Goal: Information Seeking & Learning: Learn about a topic

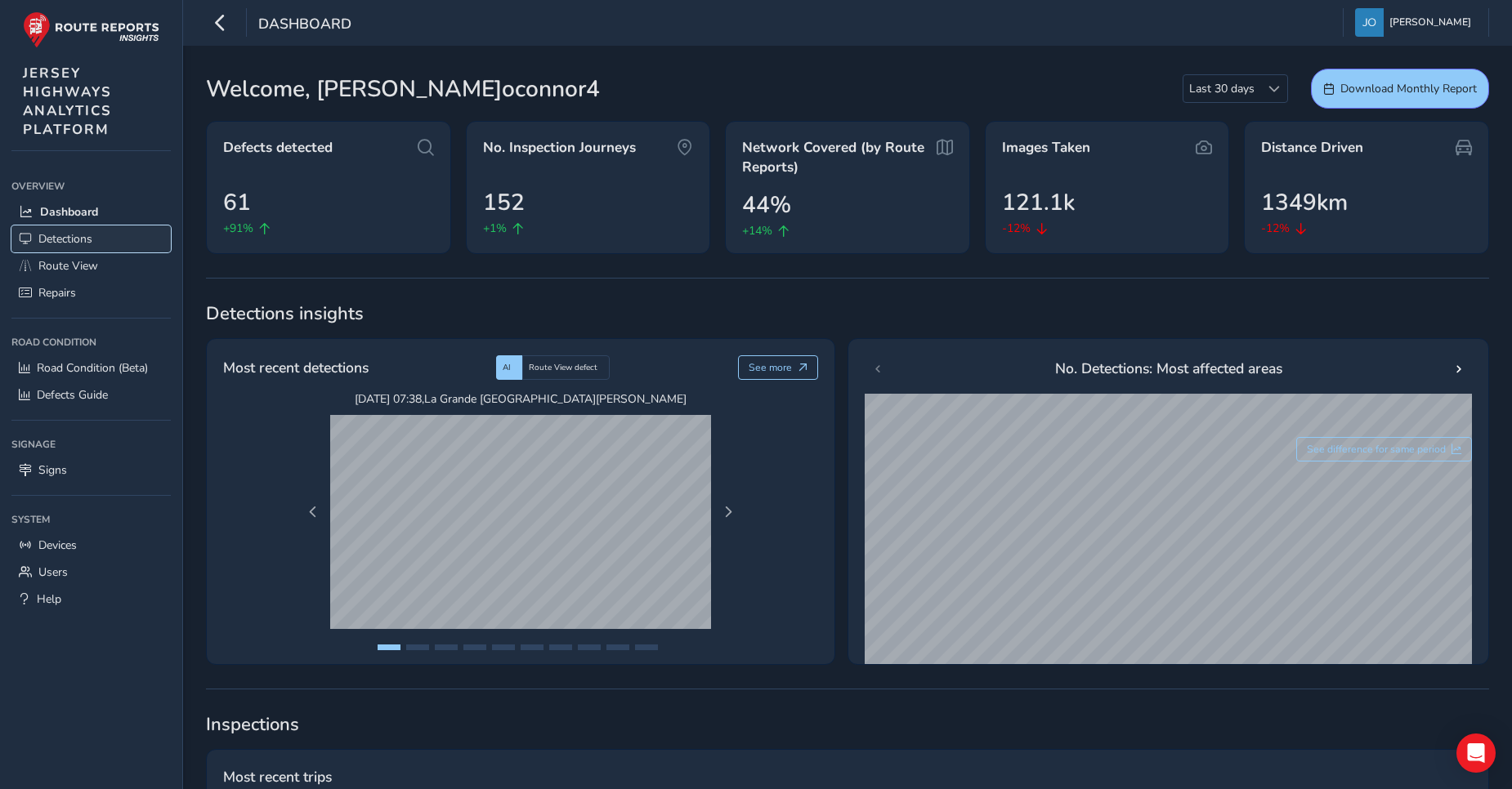
click at [63, 240] on span "Detections" at bounding box center [65, 239] width 54 height 15
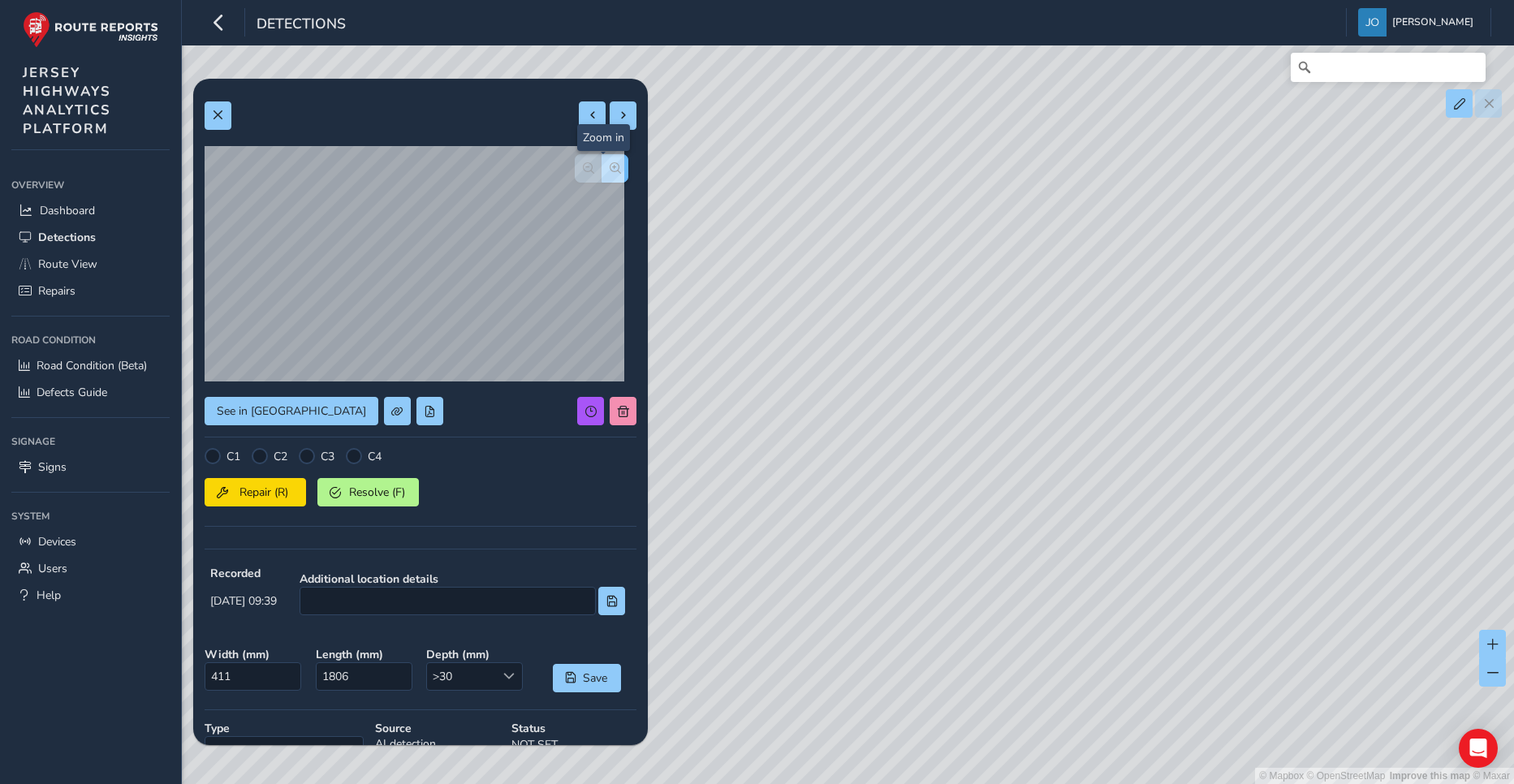
click at [610, 171] on span "button" at bounding box center [615, 167] width 11 height 11
click at [583, 169] on span "button" at bounding box center [588, 167] width 11 height 11
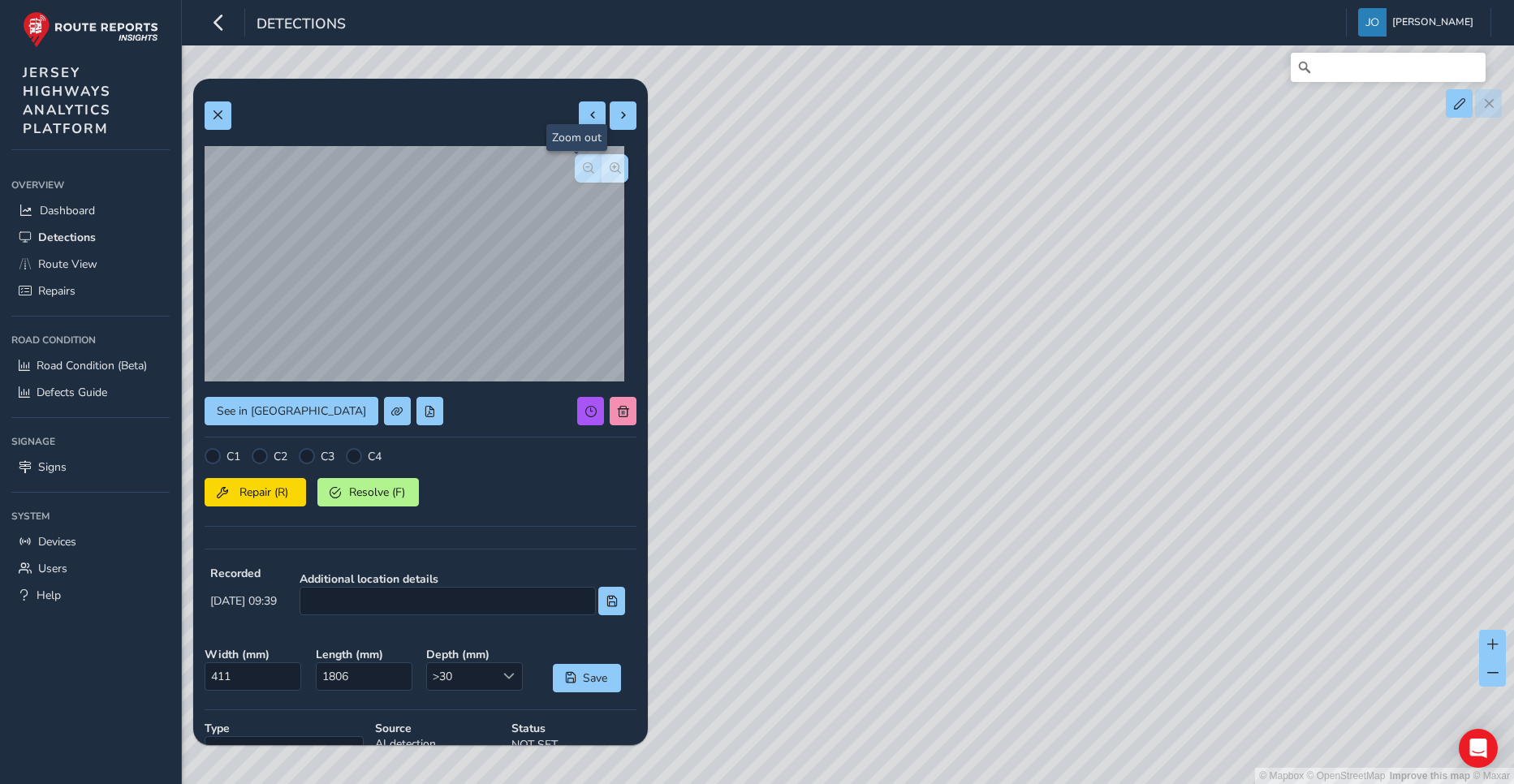
click at [583, 169] on span "button" at bounding box center [588, 167] width 11 height 11
click at [575, 169] on div at bounding box center [601, 168] width 53 height 29
click at [587, 118] on span at bounding box center [592, 115] width 11 height 11
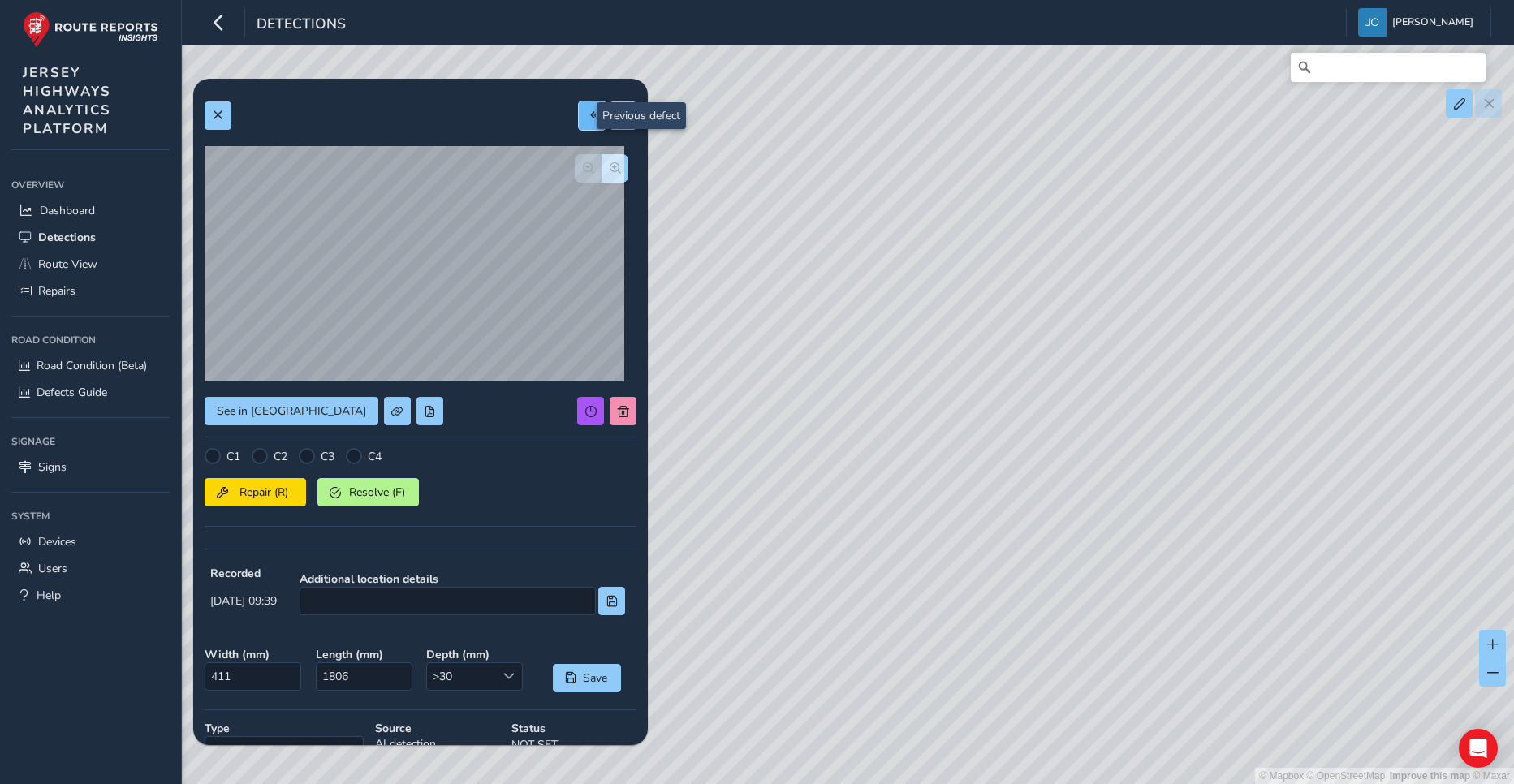
type input "684"
type input "1558"
click at [222, 120] on span at bounding box center [217, 115] width 11 height 11
click at [610, 173] on span "button" at bounding box center [615, 167] width 11 height 11
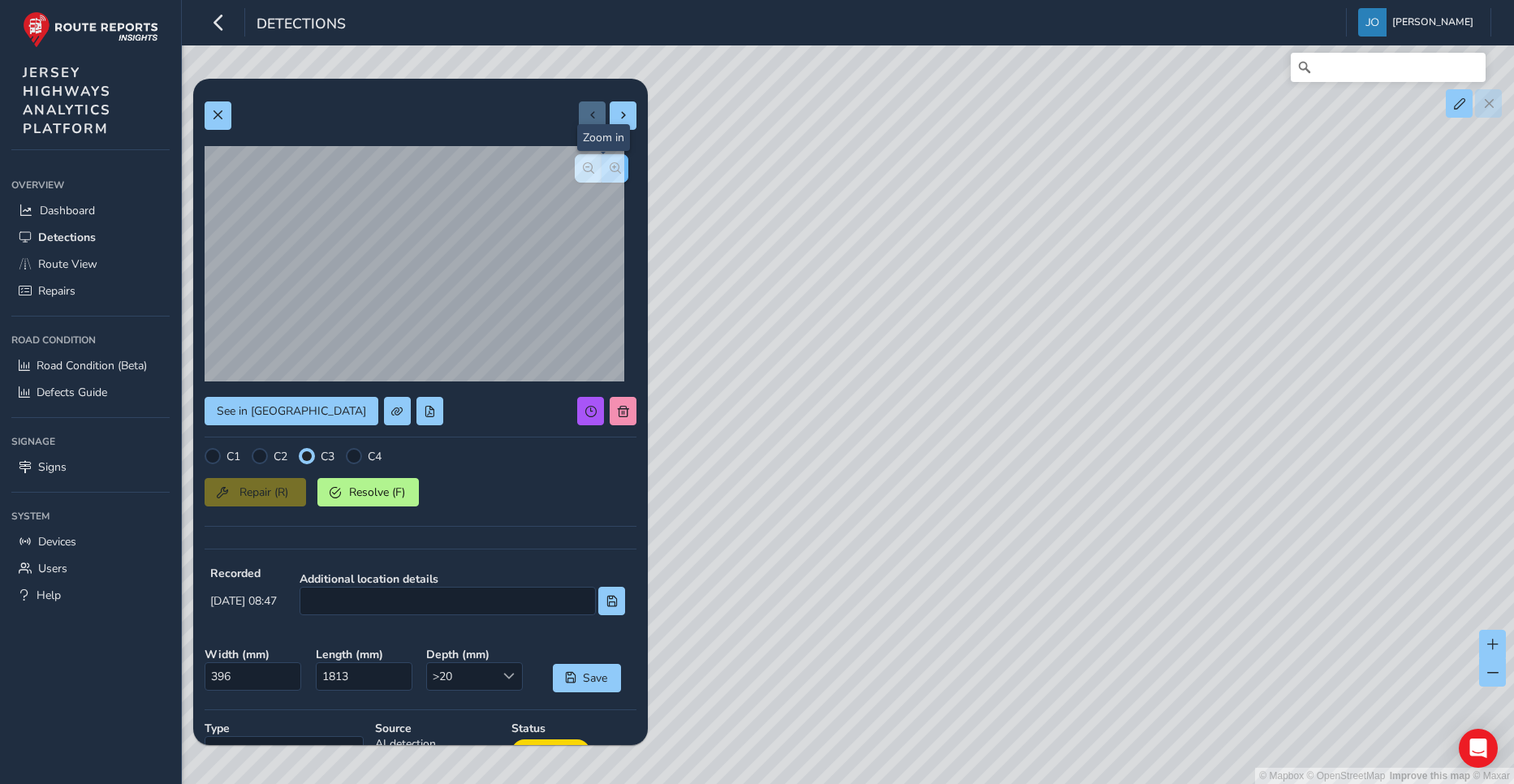
click at [610, 173] on span "button" at bounding box center [615, 167] width 11 height 11
click at [603, 173] on div at bounding box center [601, 168] width 53 height 29
click at [583, 170] on span "button" at bounding box center [588, 167] width 11 height 11
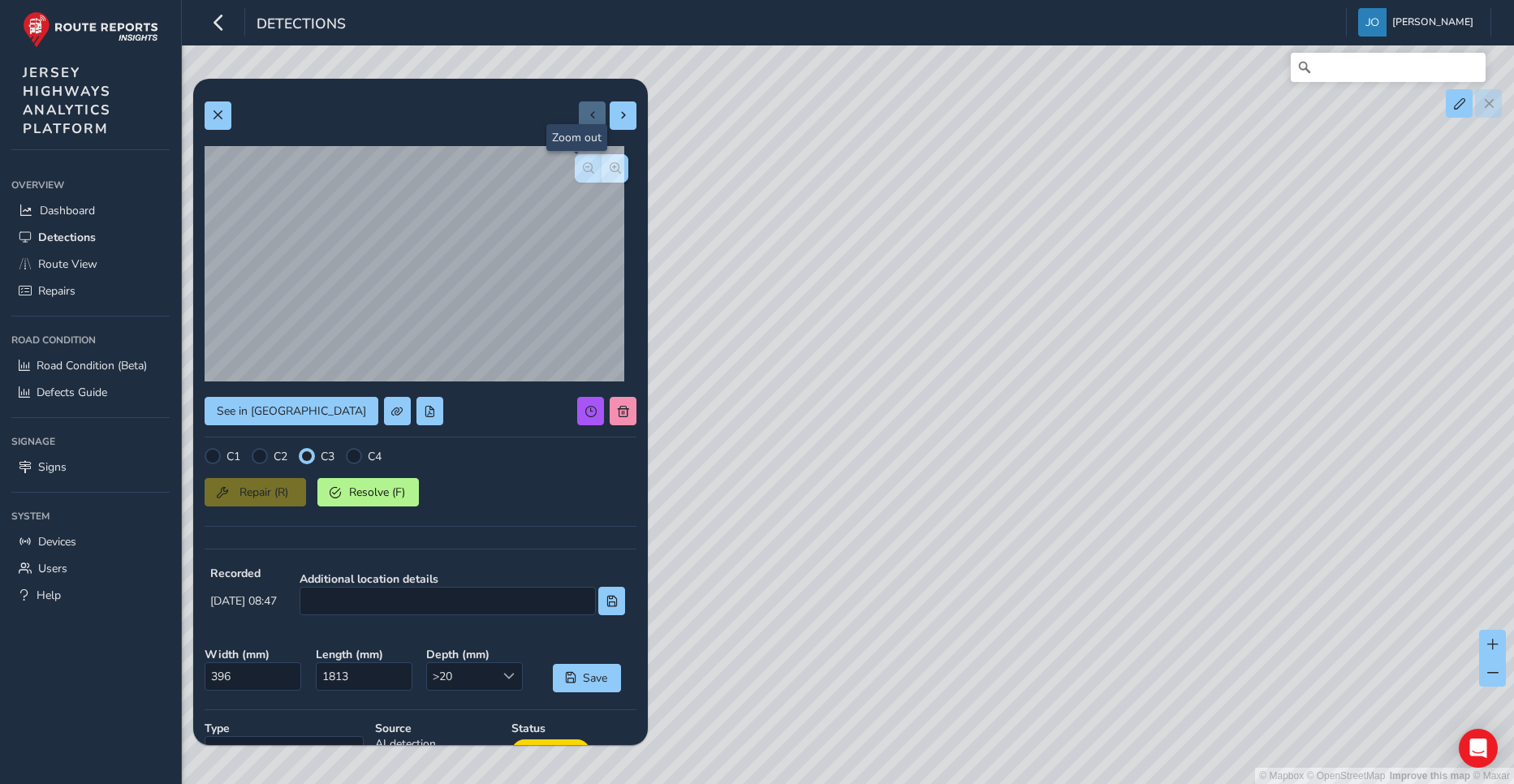
click at [583, 170] on span "button" at bounding box center [588, 167] width 11 height 11
click at [225, 118] on button at bounding box center [218, 116] width 27 height 29
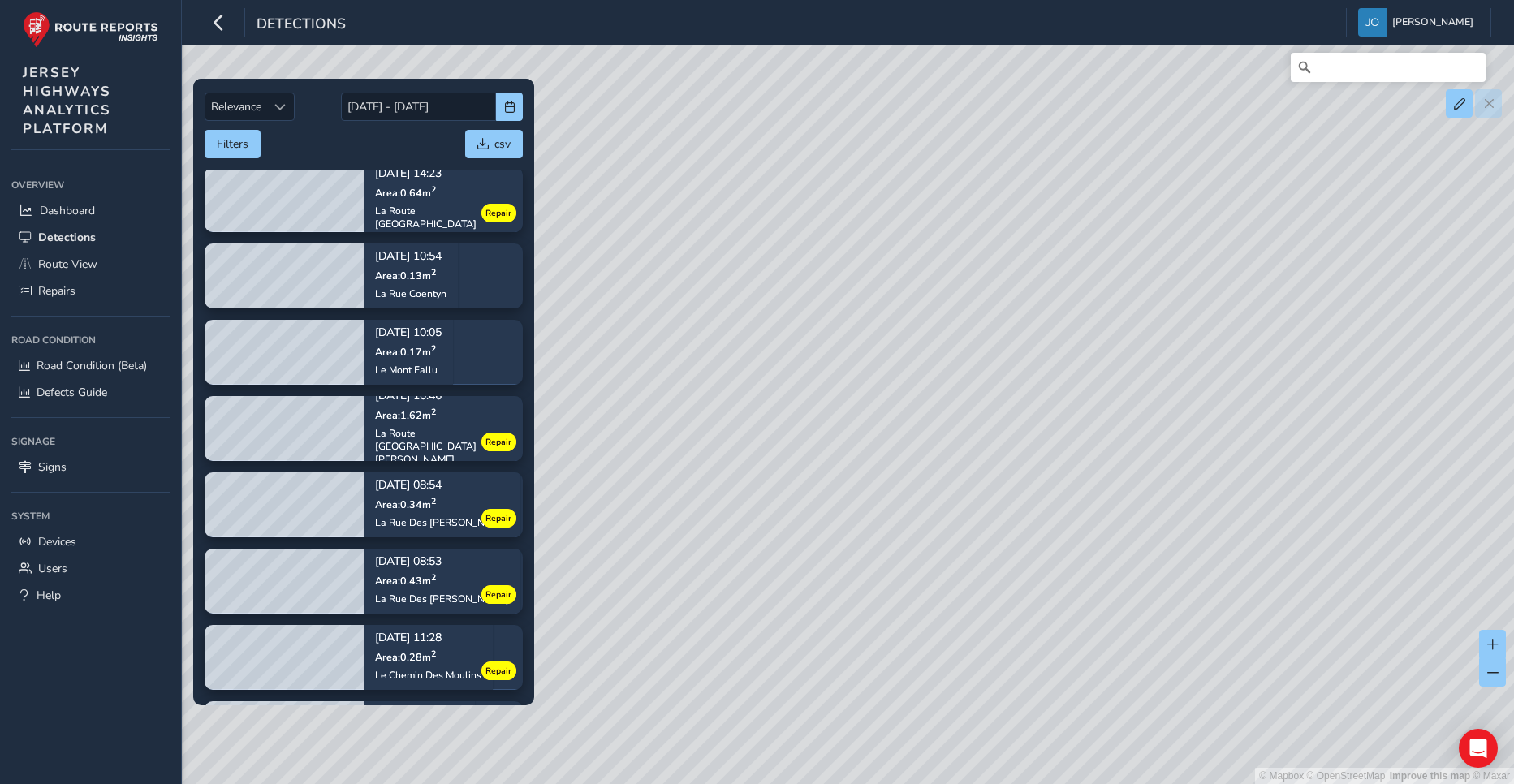
scroll to position [325, 0]
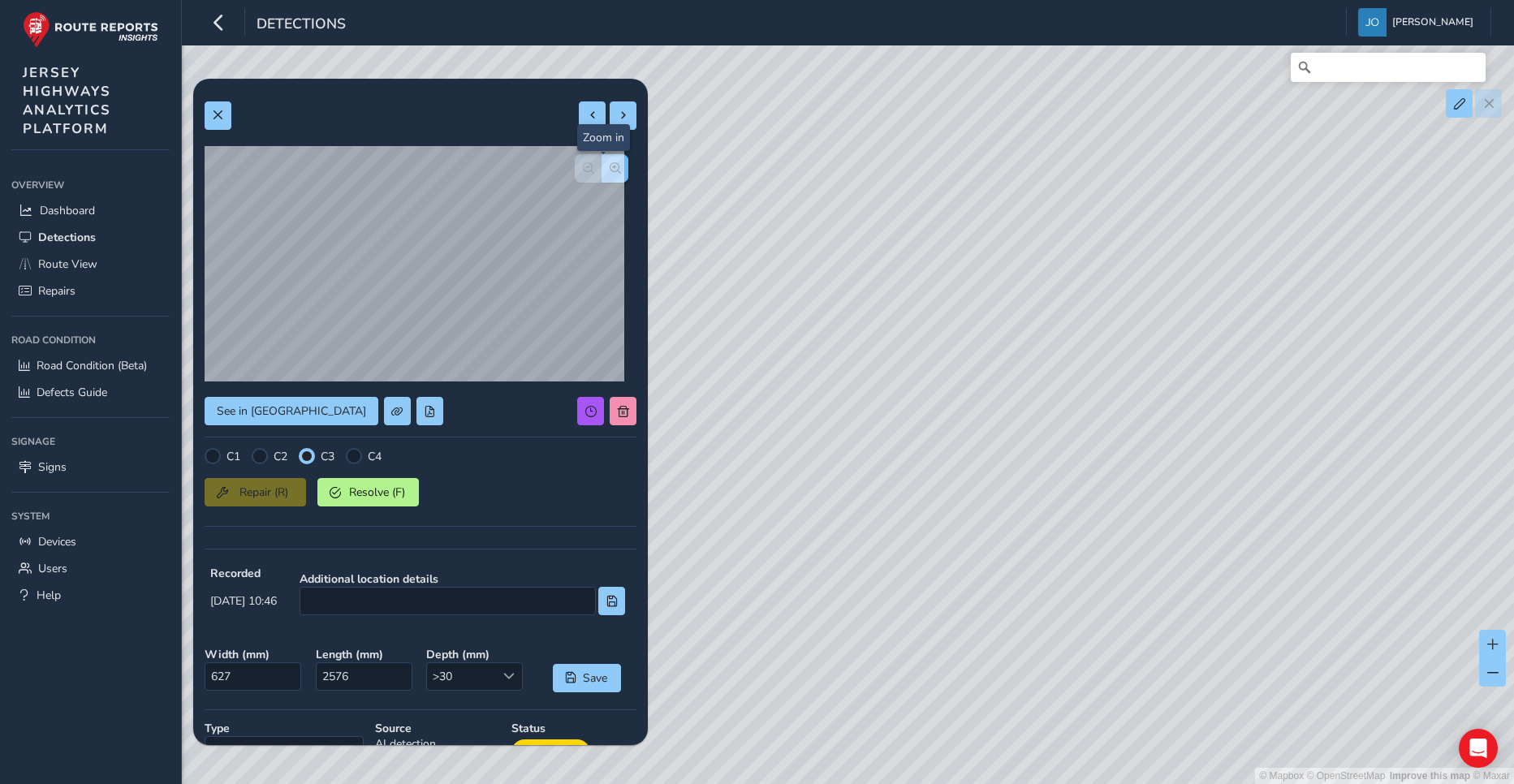
click at [610, 169] on span "button" at bounding box center [615, 167] width 11 height 11
click at [575, 177] on button "button" at bounding box center [589, 168] width 27 height 29
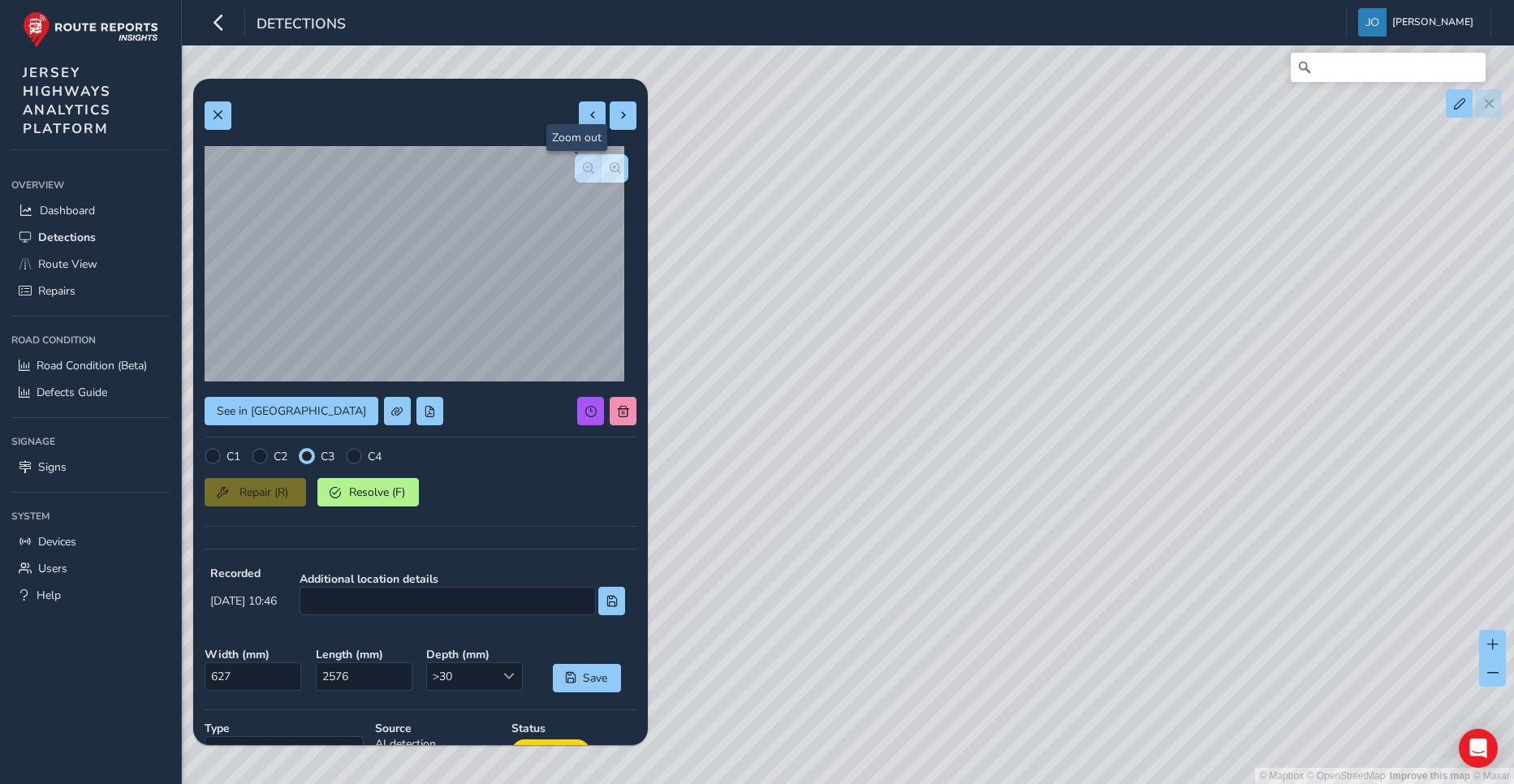
click at [575, 177] on button "button" at bounding box center [589, 168] width 27 height 29
click at [216, 121] on span at bounding box center [217, 115] width 11 height 11
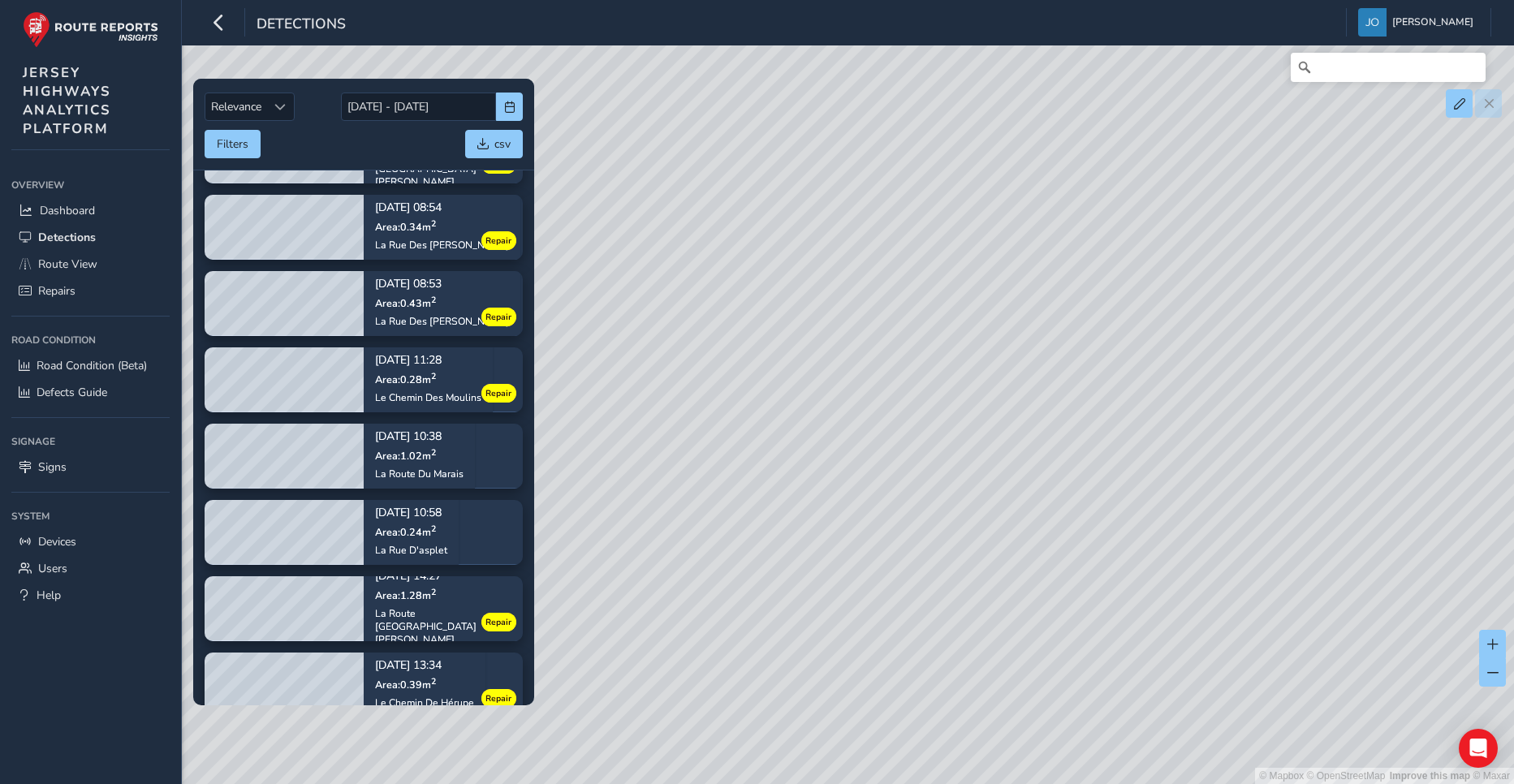
scroll to position [568, 0]
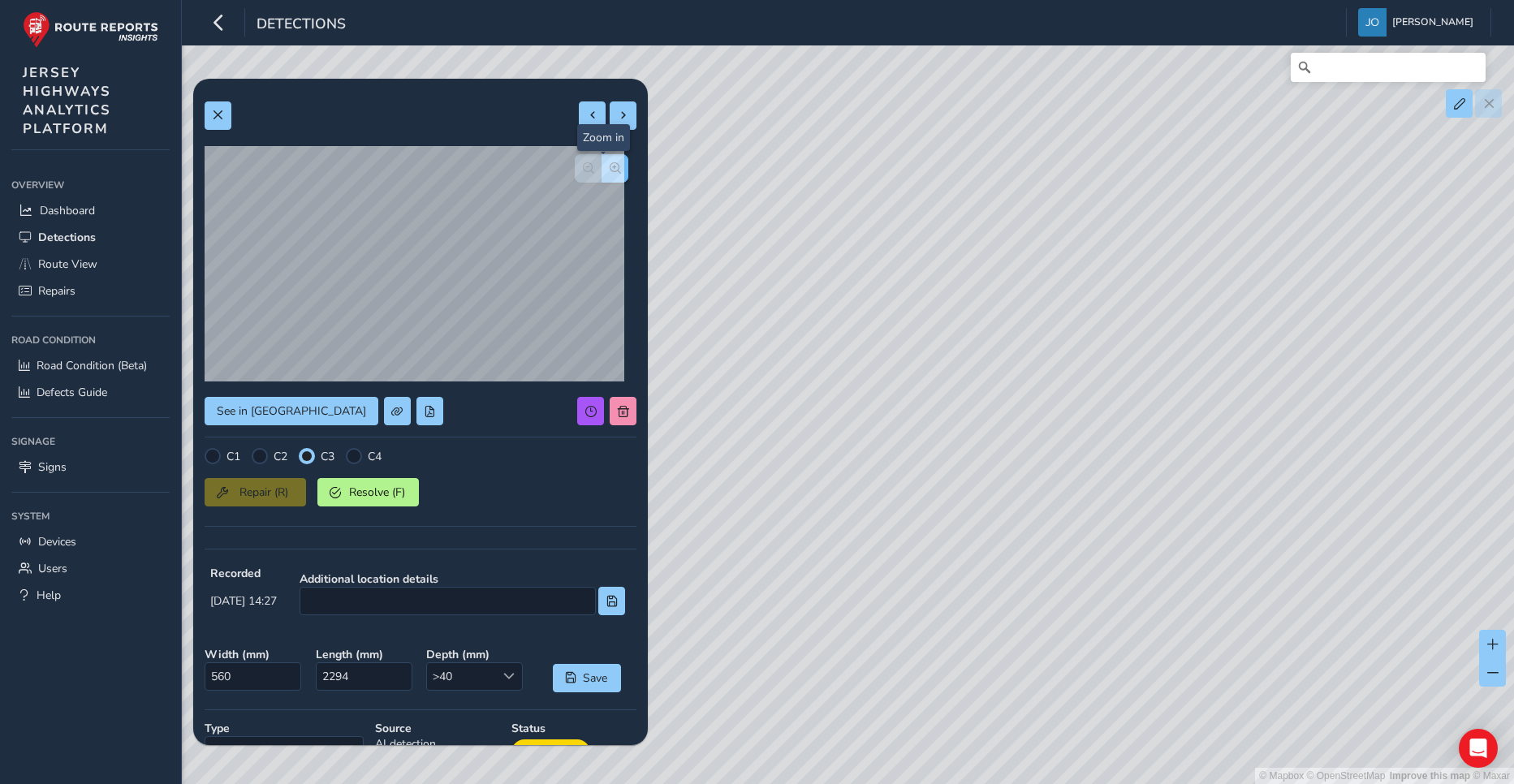
click at [610, 173] on span "button" at bounding box center [615, 167] width 11 height 11
click at [583, 169] on span "button" at bounding box center [588, 167] width 11 height 11
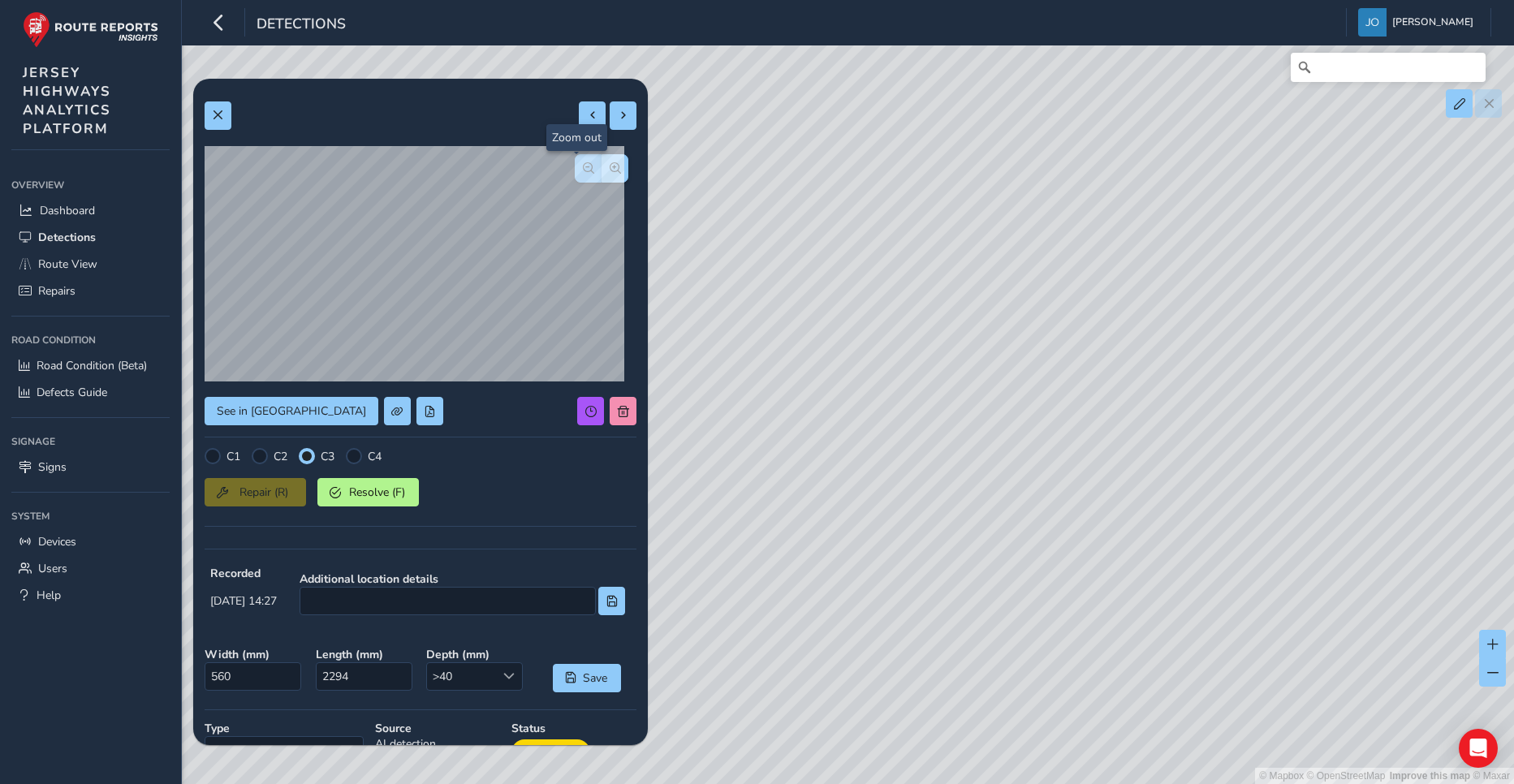
click at [583, 169] on span "button" at bounding box center [588, 167] width 11 height 11
click at [223, 115] on span at bounding box center [217, 115] width 11 height 11
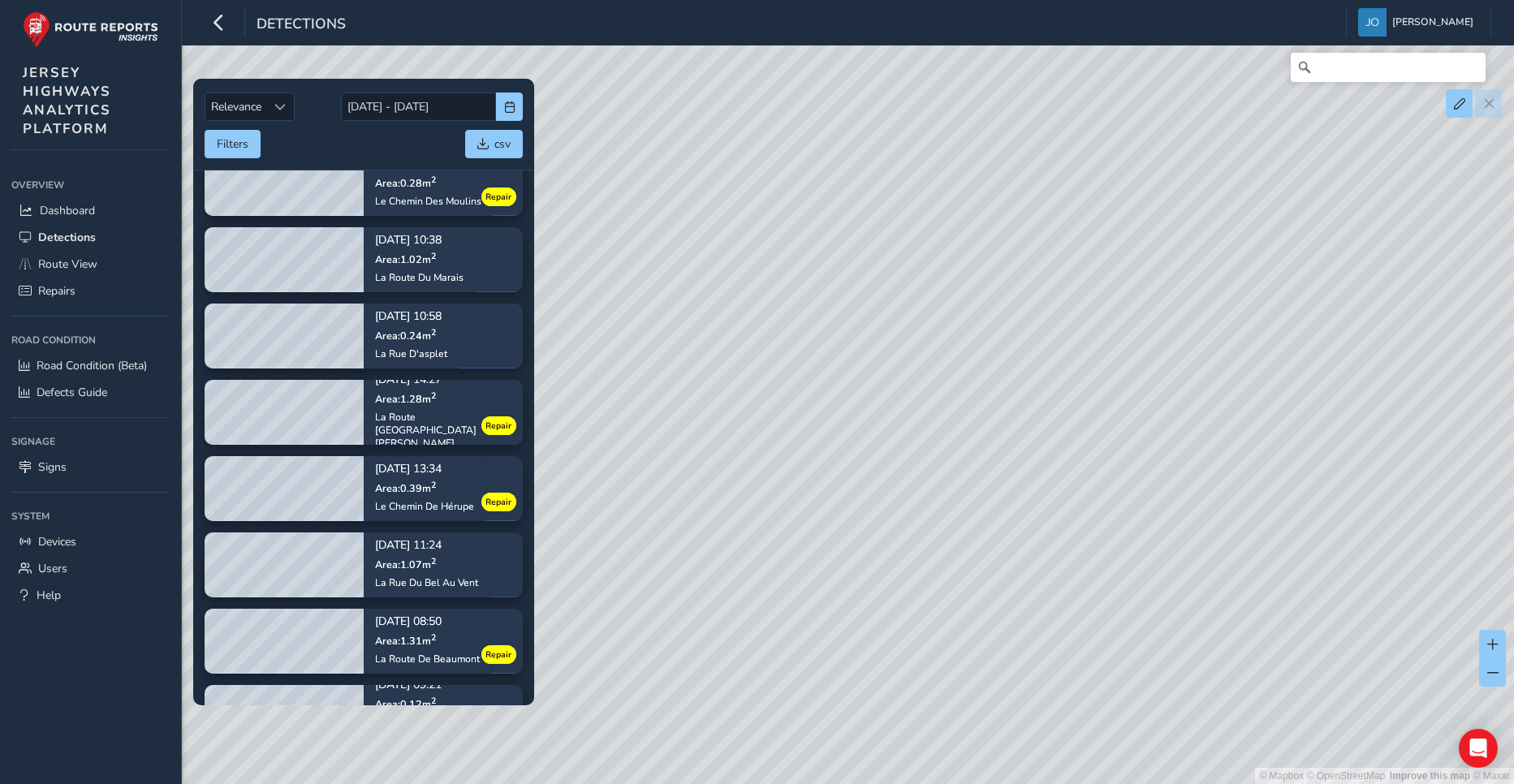
scroll to position [731, 0]
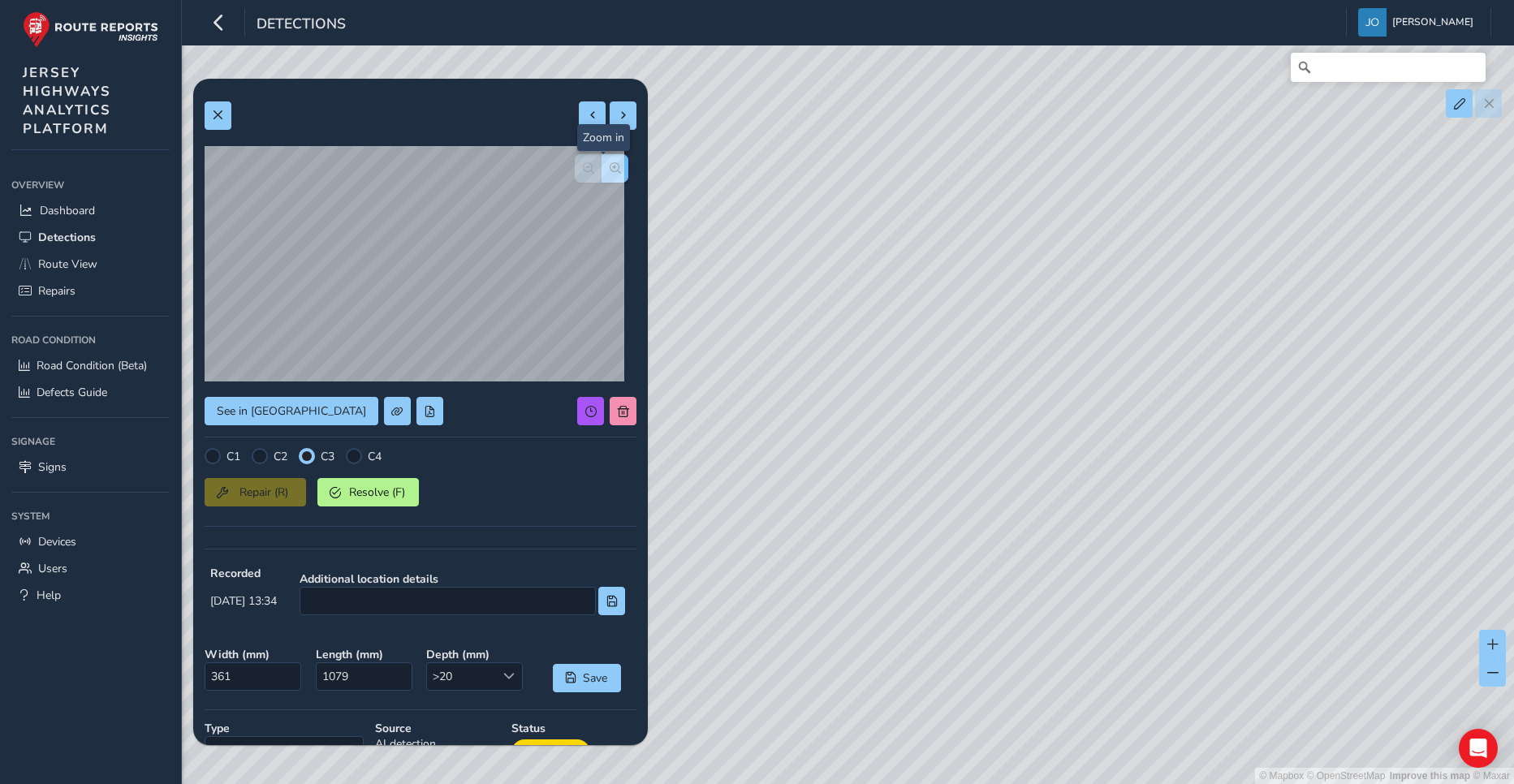
click at [601, 174] on button "button" at bounding box center [615, 168] width 27 height 29
click at [575, 175] on button "button" at bounding box center [589, 168] width 27 height 29
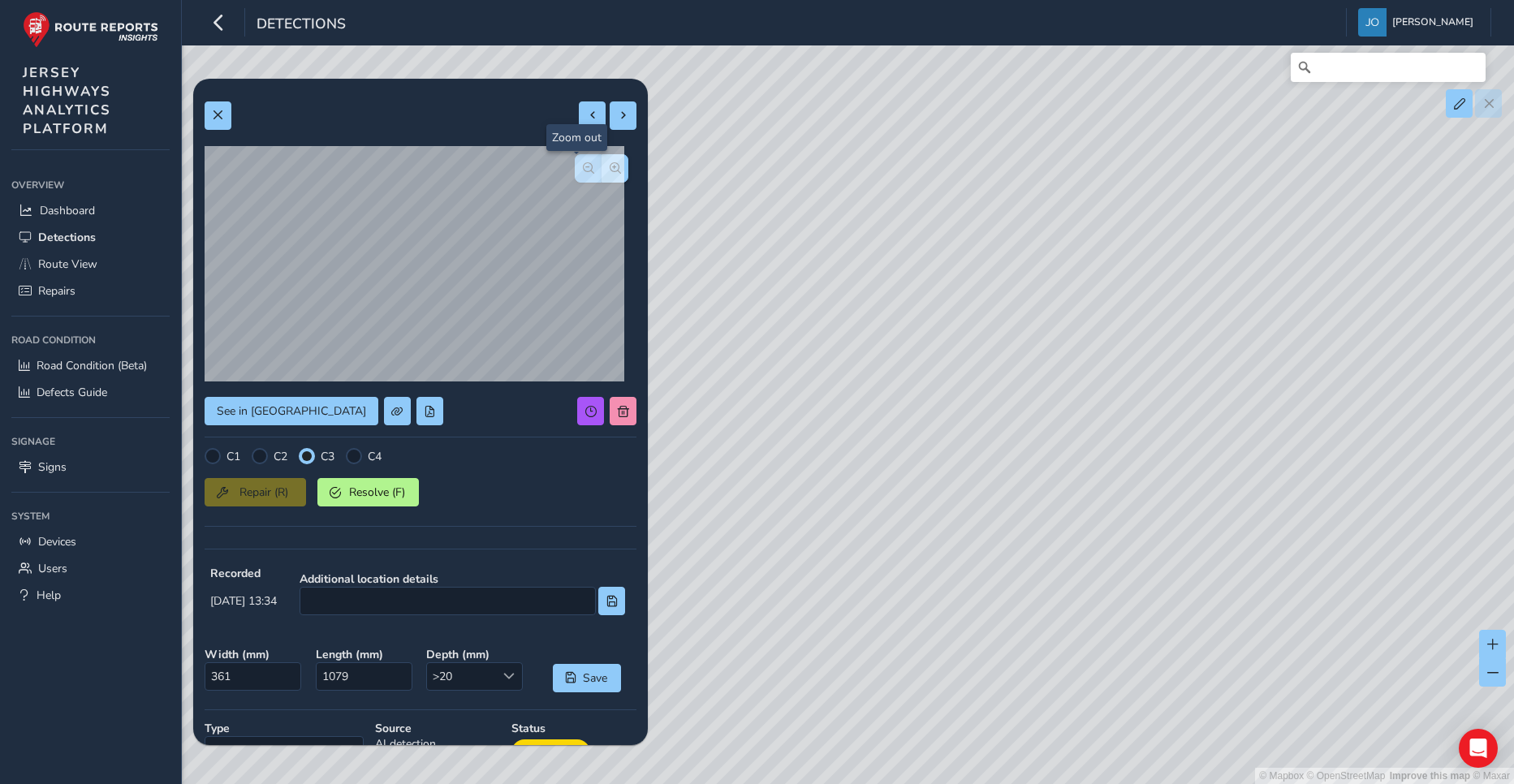
click at [575, 175] on button "button" at bounding box center [589, 168] width 27 height 29
click at [214, 113] on span at bounding box center [217, 115] width 11 height 11
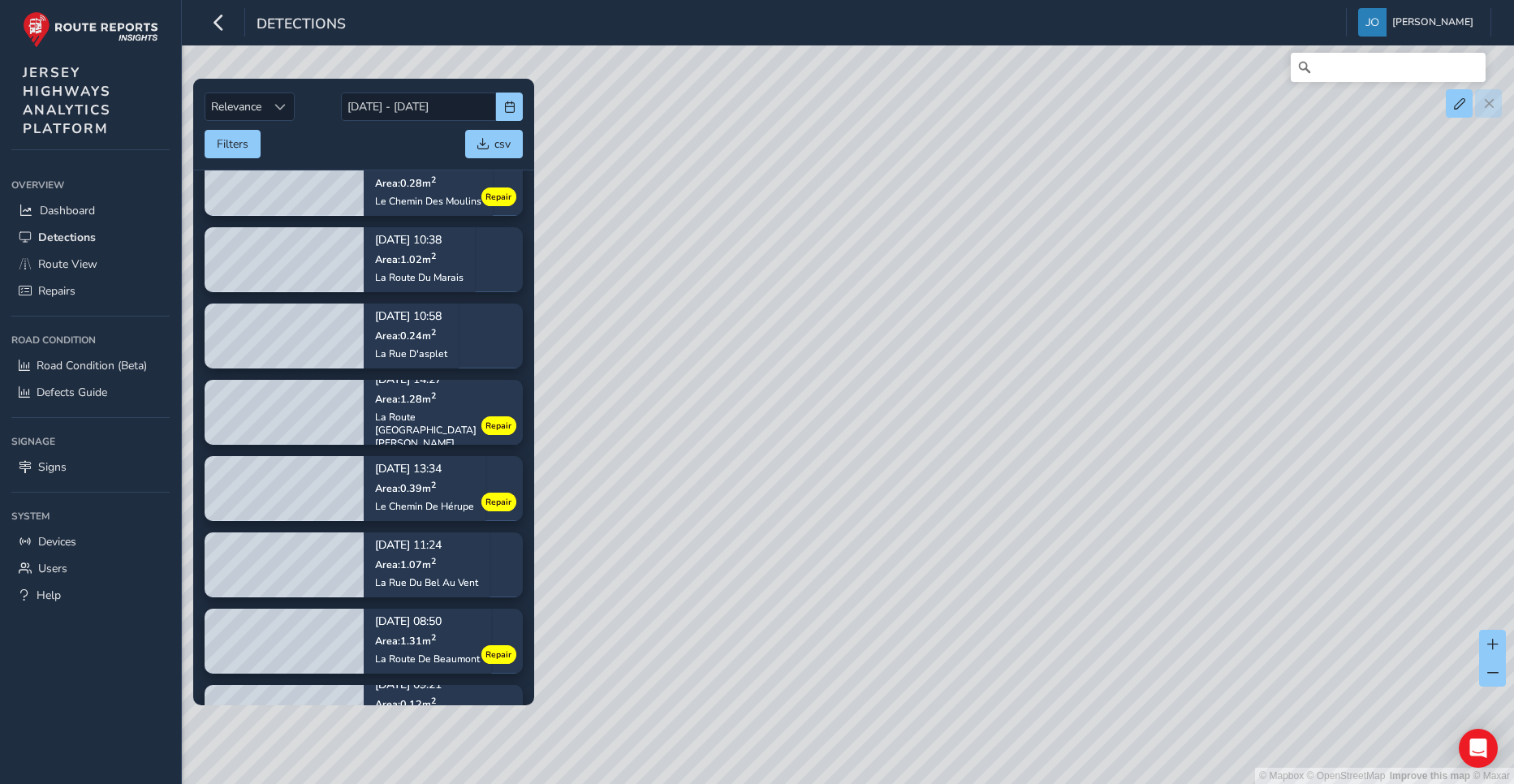
scroll to position [770, 0]
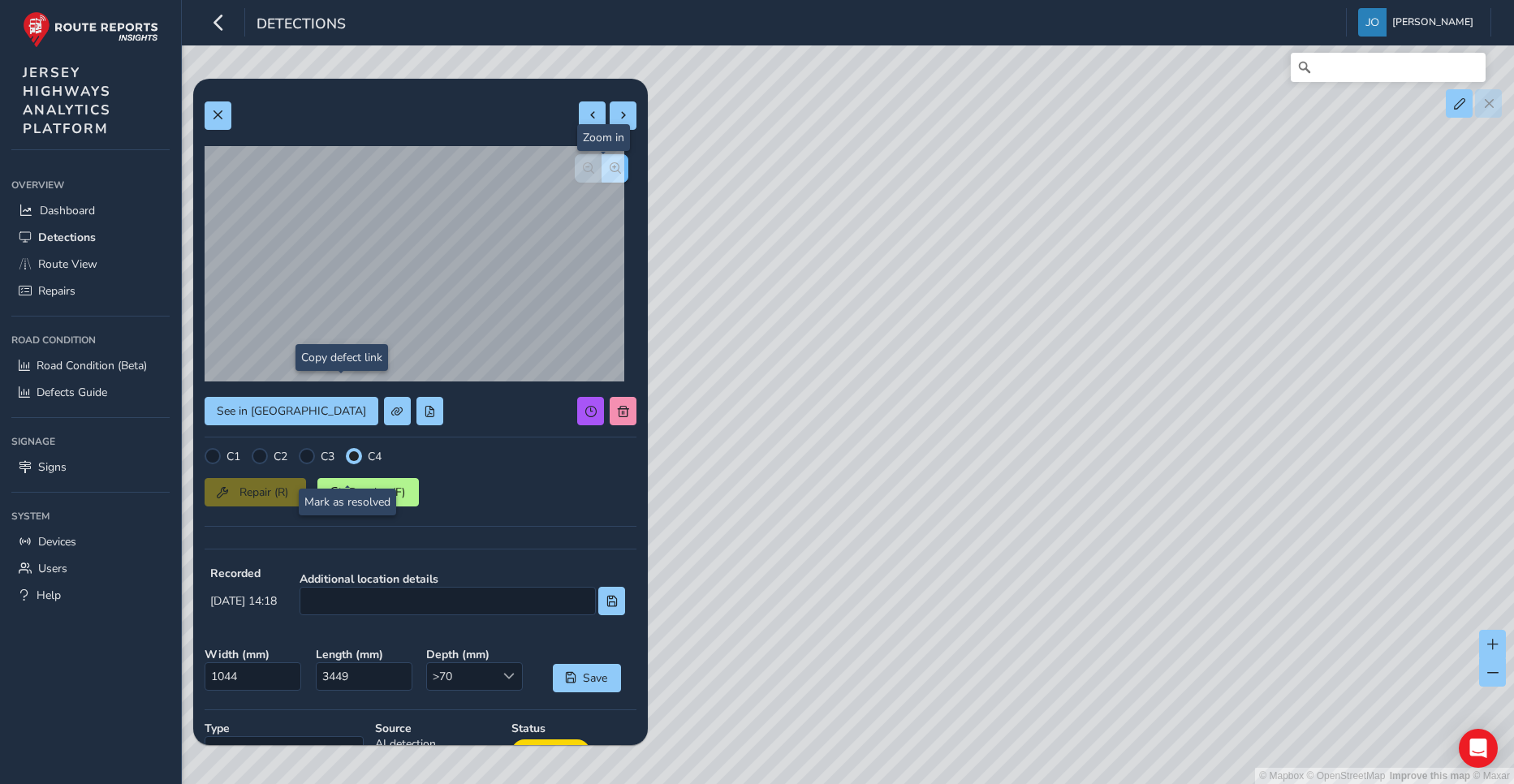
click at [610, 168] on span "button" at bounding box center [615, 167] width 11 height 11
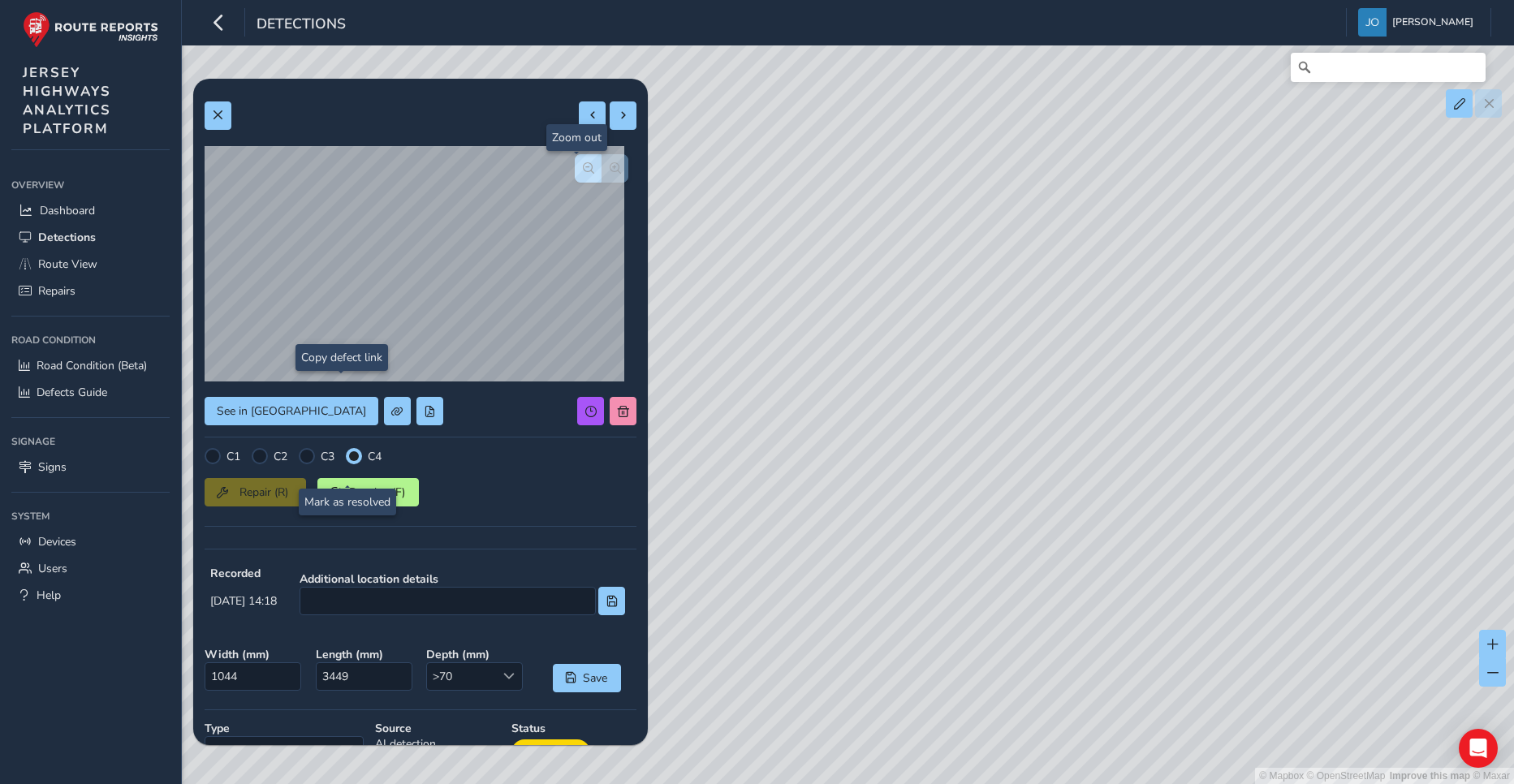
click at [583, 169] on span "button" at bounding box center [588, 167] width 11 height 11
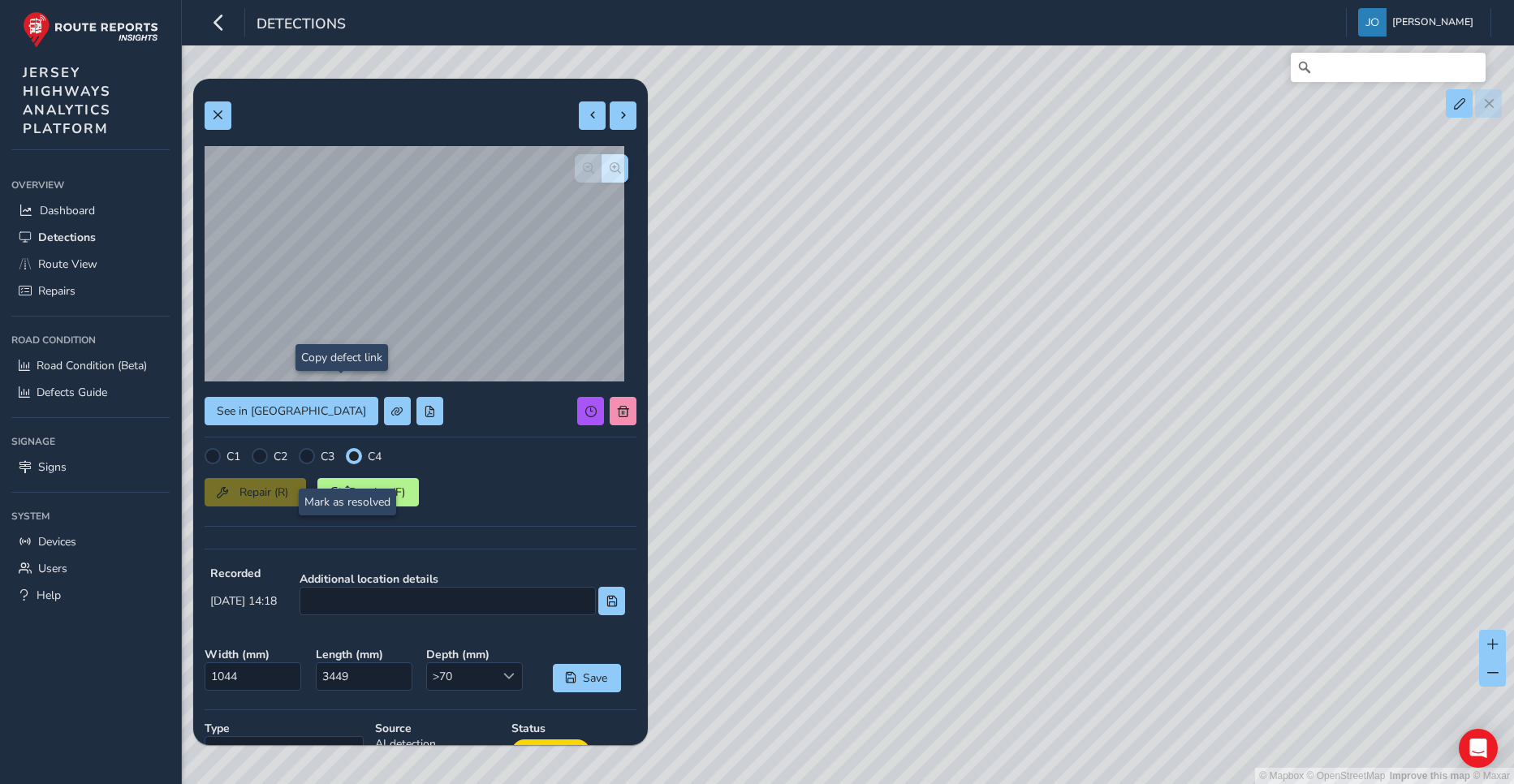
click at [577, 169] on div at bounding box center [601, 168] width 53 height 29
click at [215, 129] on button at bounding box center [218, 116] width 27 height 29
